Goal: Check status

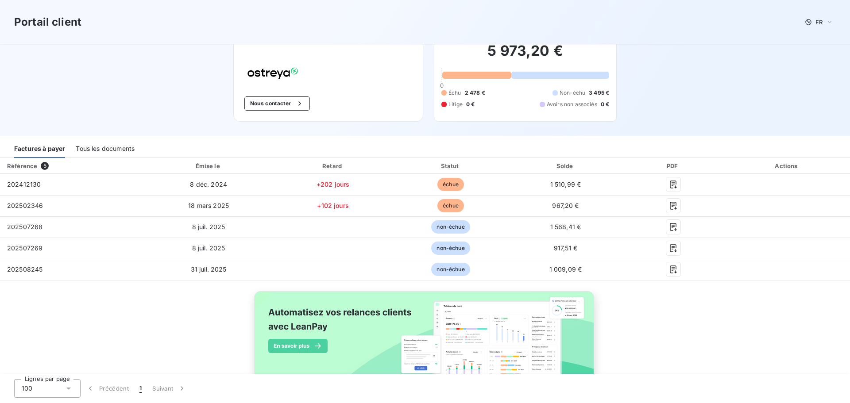
scroll to position [52, 0]
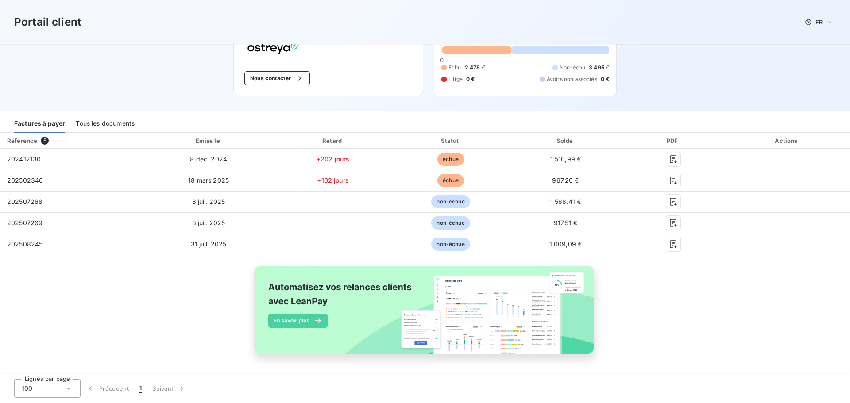
click at [120, 122] on div "Tous les documents" at bounding box center [105, 123] width 59 height 19
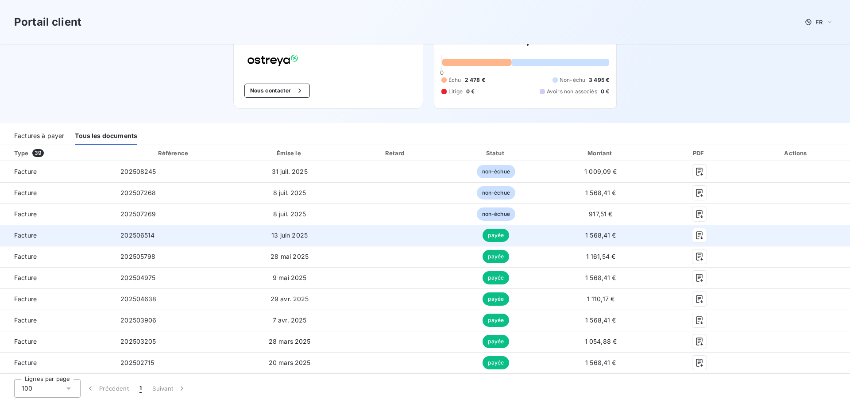
scroll to position [89, 0]
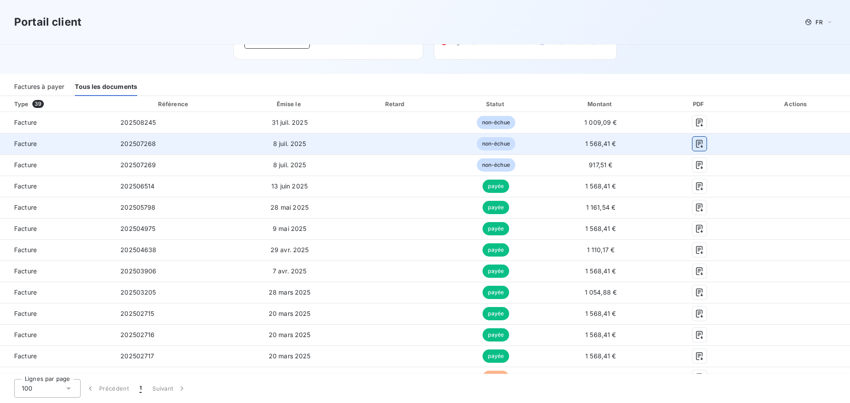
click at [695, 142] on icon "button" at bounding box center [699, 143] width 9 height 9
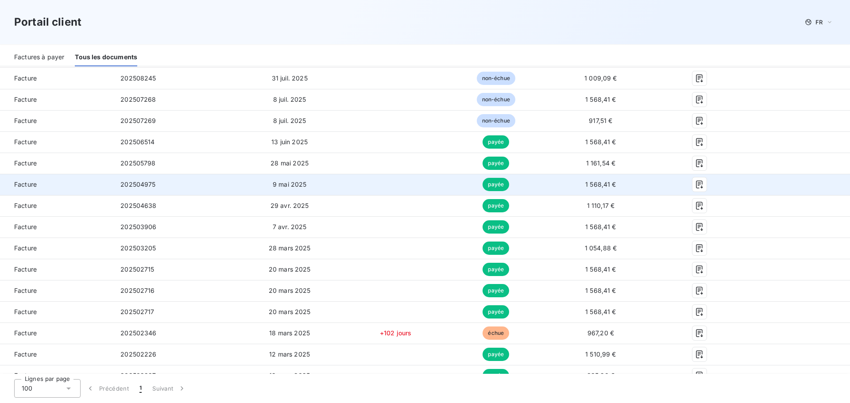
scroll to position [44, 0]
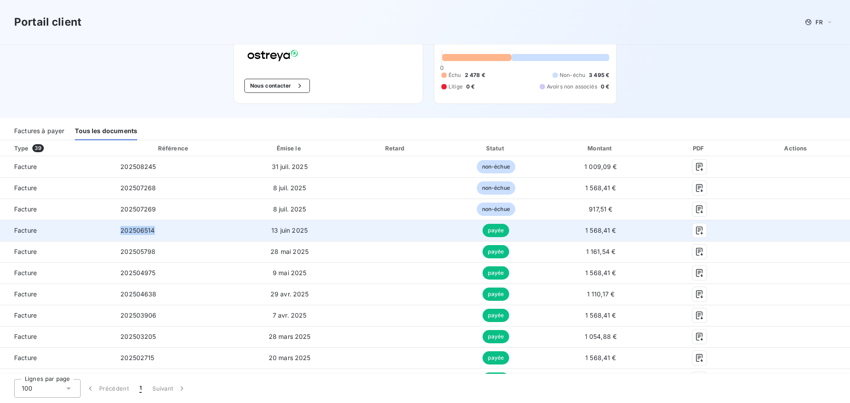
drag, startPoint x: 157, startPoint y: 230, endPoint x: 117, endPoint y: 231, distance: 39.4
click at [117, 231] on td "202506514" at bounding box center [173, 230] width 121 height 21
copy span "202506514"
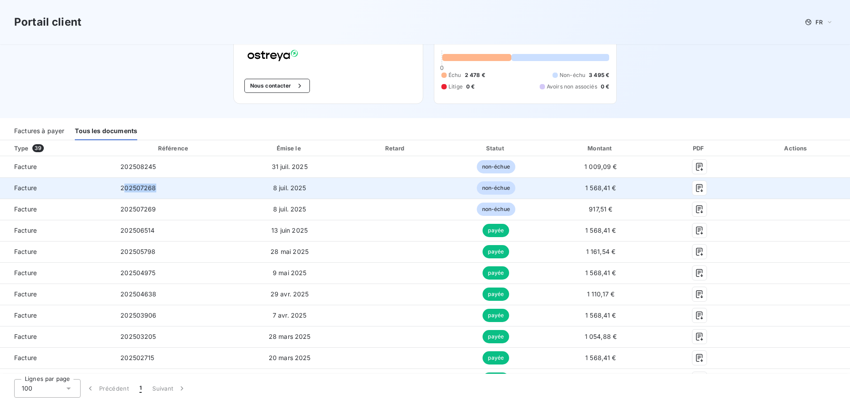
drag, startPoint x: 141, startPoint y: 188, endPoint x: 122, endPoint y: 189, distance: 19.1
click at [122, 189] on td "202507268" at bounding box center [173, 188] width 121 height 21
click at [131, 189] on span "202507268" at bounding box center [137, 188] width 35 height 8
drag, startPoint x: 168, startPoint y: 190, endPoint x: 116, endPoint y: 188, distance: 51.4
click at [116, 188] on td "202507268" at bounding box center [173, 188] width 121 height 21
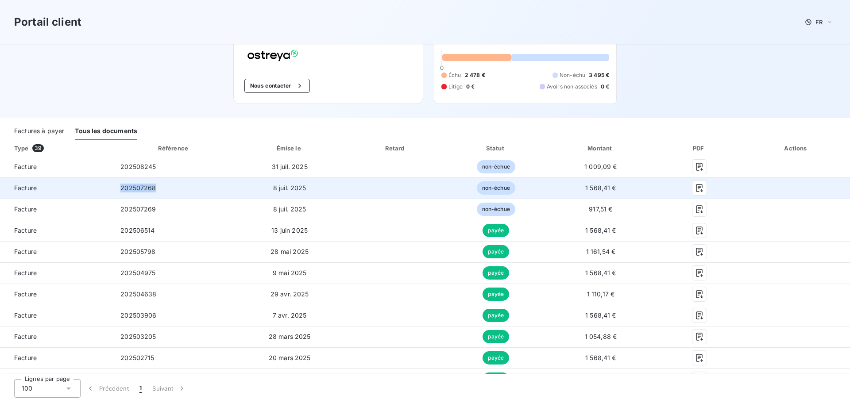
copy span "202507268"
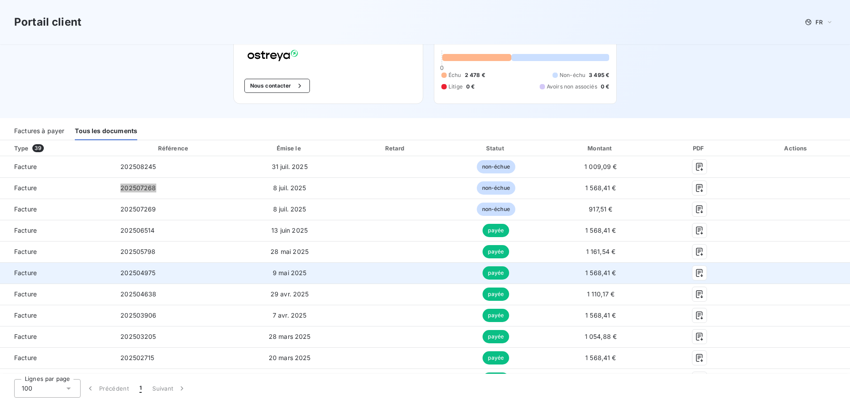
scroll to position [0, 0]
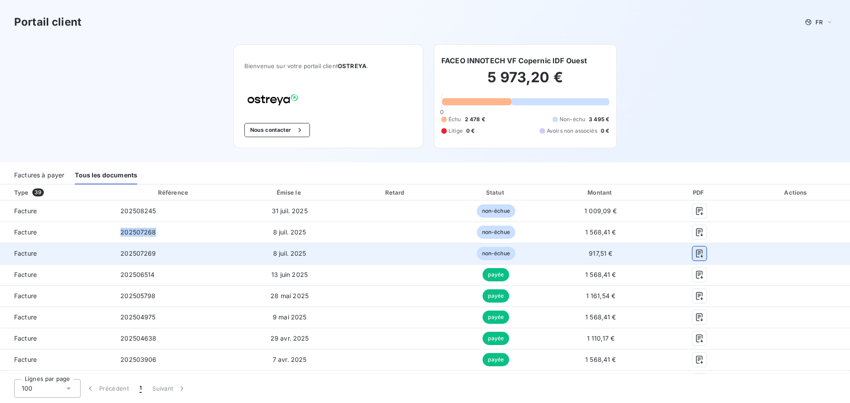
click at [695, 252] on icon "button" at bounding box center [699, 253] width 9 height 9
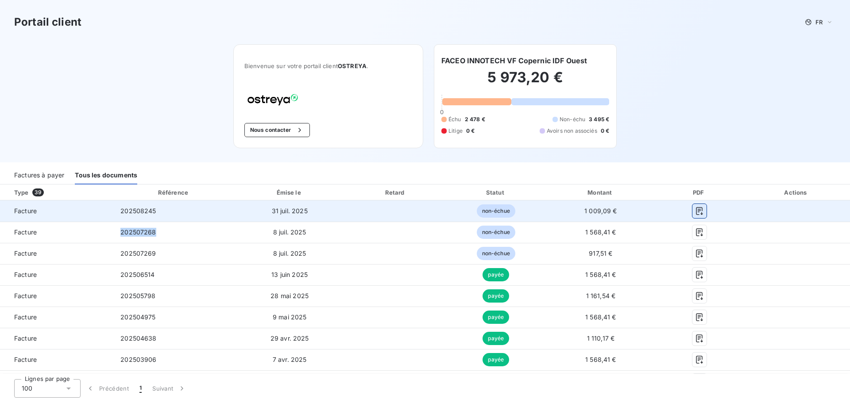
click at [695, 210] on icon "button" at bounding box center [699, 211] width 9 height 9
